Goal: Information Seeking & Learning: Learn about a topic

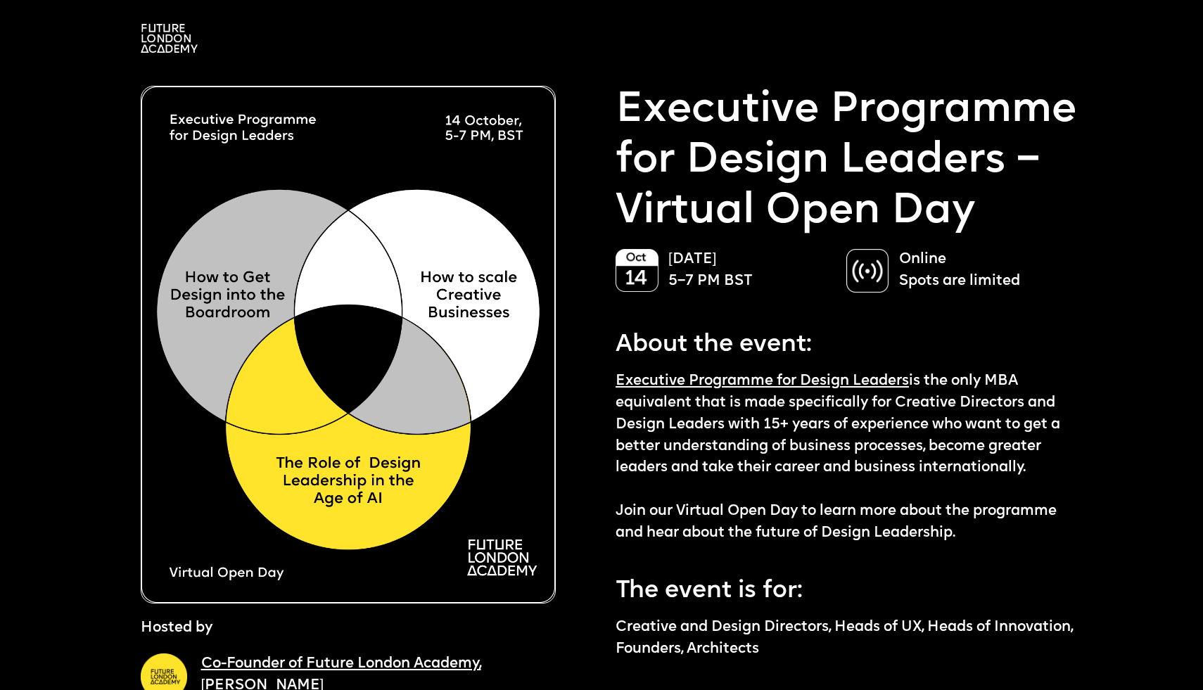
click at [173, 51] on img at bounding box center [169, 38] width 57 height 29
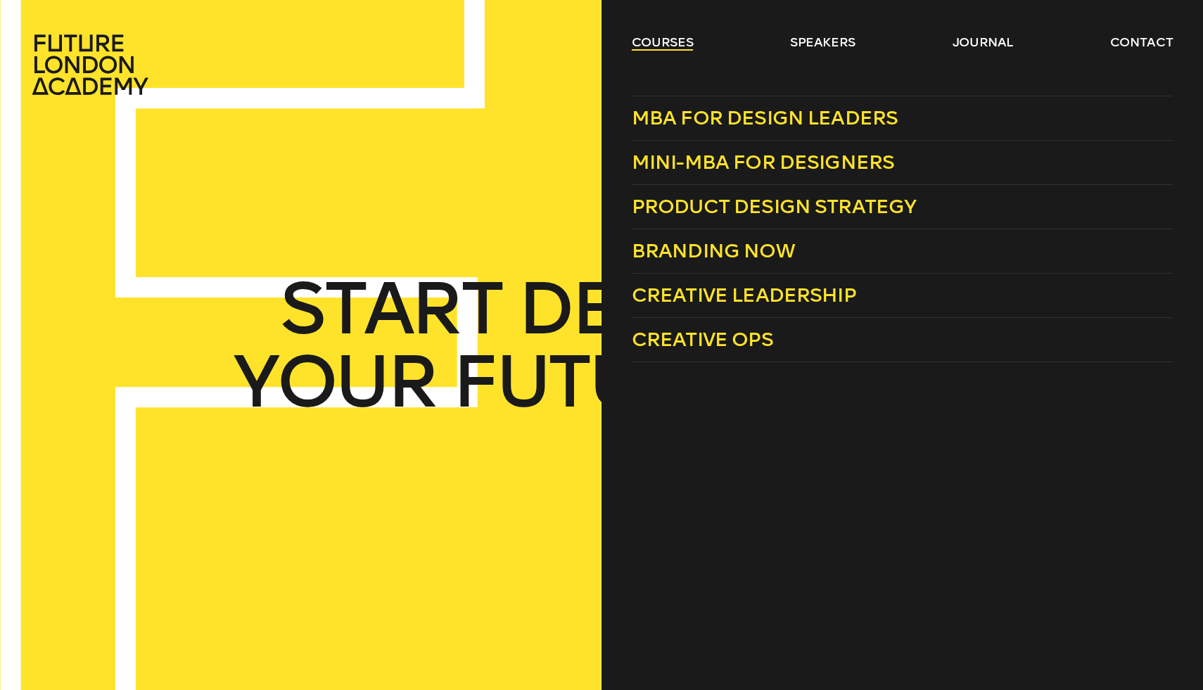
click at [652, 44] on link "courses" at bounding box center [663, 42] width 62 height 17
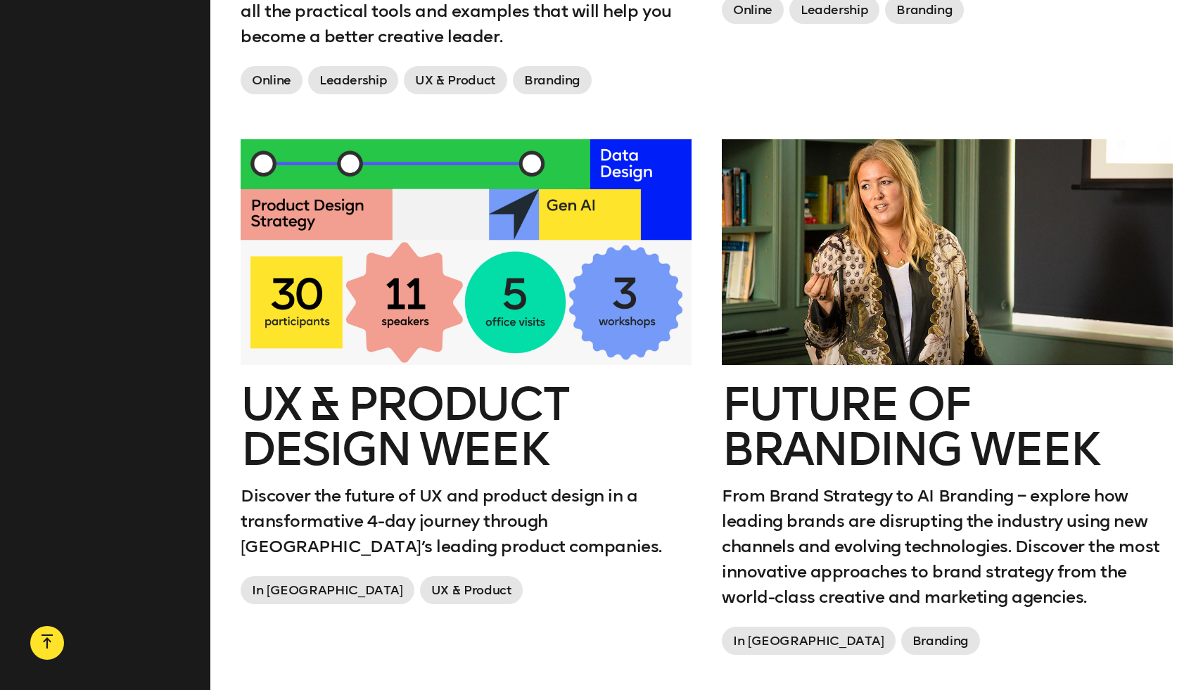
scroll to position [2166, 0]
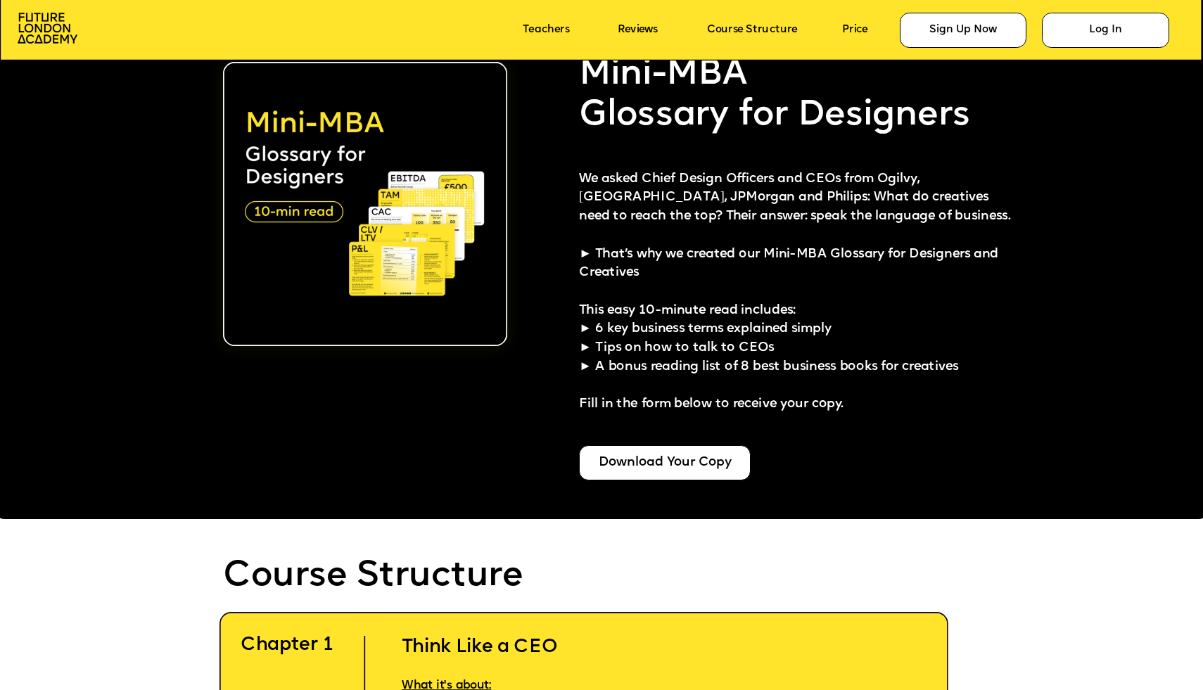
scroll to position [3145, 0]
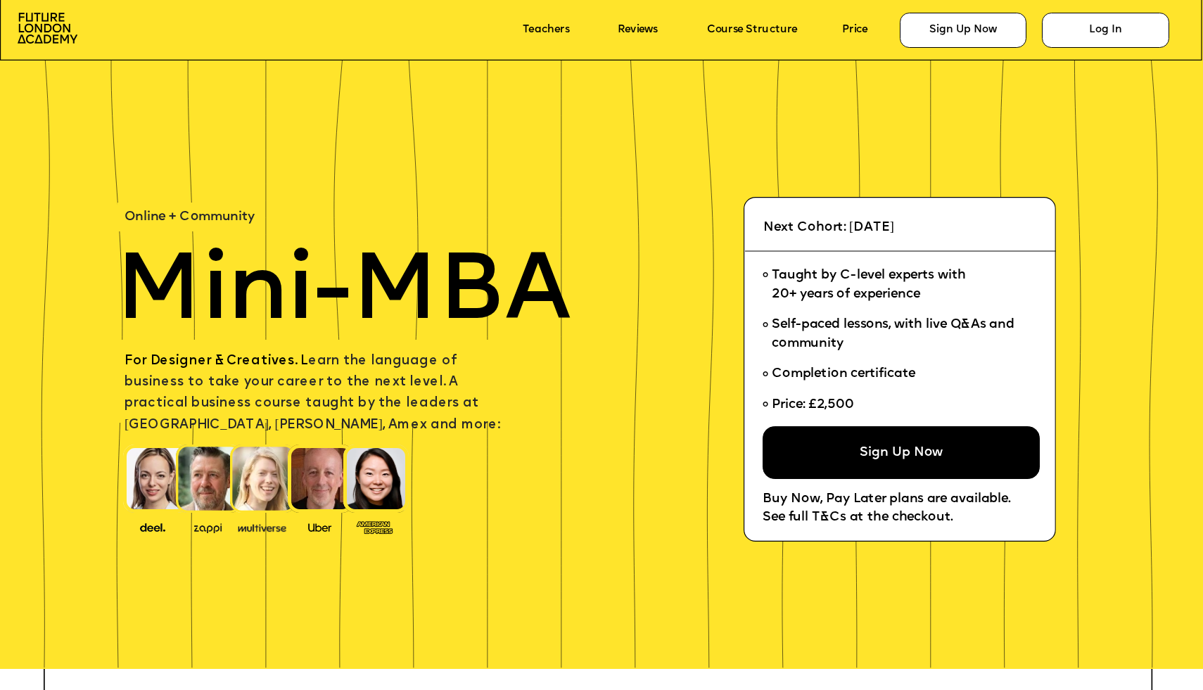
scroll to position [3145, 0]
